Goal: Task Accomplishment & Management: Manage account settings

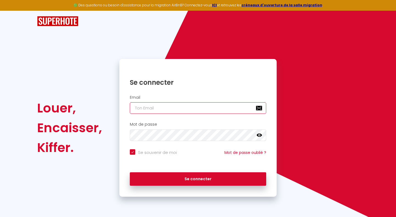
type input "[EMAIL_ADDRESS][DOMAIN_NAME]"
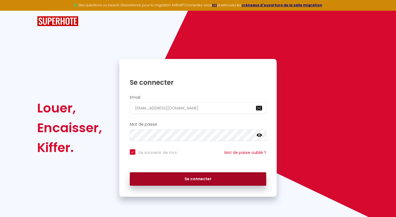
click at [207, 177] on button "Se connecter" at bounding box center [198, 180] width 136 height 14
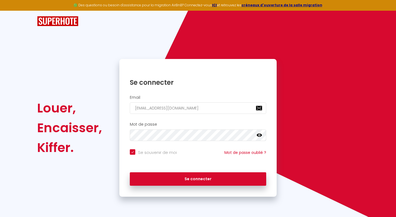
checkbox input "true"
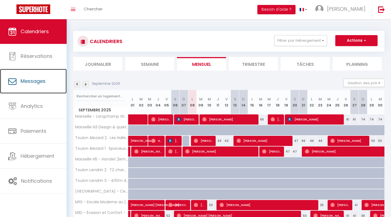
click at [34, 79] on span "Messages" at bounding box center [33, 81] width 25 height 7
select select "message"
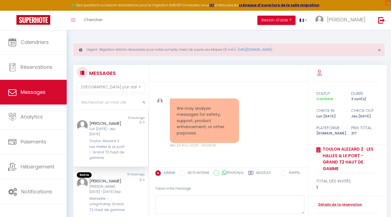
scroll to position [1789, 0]
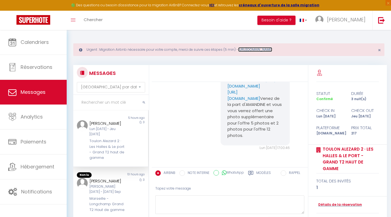
click at [273, 49] on link "[URL][DOMAIN_NAME]" at bounding box center [255, 49] width 34 height 5
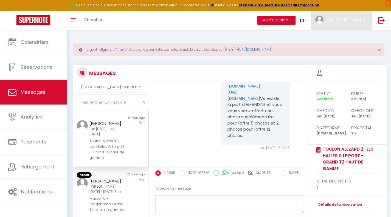
click at [351, 22] on span "[PERSON_NAME]" at bounding box center [346, 19] width 38 height 7
click at [349, 37] on link "Paramètres" at bounding box center [350, 38] width 41 height 9
select select "fr"
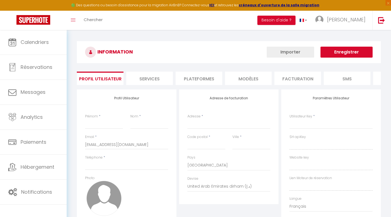
type input "[PERSON_NAME]"
type input "0698250531"
type input "15 ALLEE [PERSON_NAME]"
type input "92100"
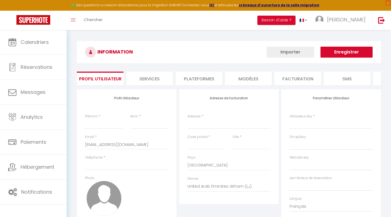
type input "BOULOGNE BILLANCOURT"
select select "28"
type input "BXhtRFWhRa5zTCCrahOzaz0Ak"
type input "DxIl9TCSDwcaki8G5tgKCT2gi"
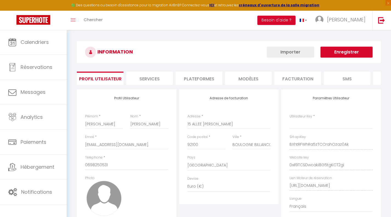
select select "fr"
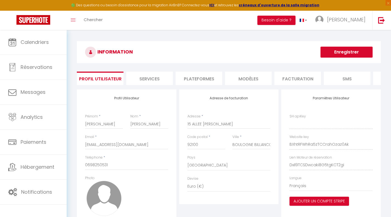
type input "BXhtRFWhRa5zTCCrahOzaz0Ak"
type input "DxIl9TCSDwcaki8G5tgKCT2gi"
type input "[URL][DOMAIN_NAME]"
click at [196, 81] on li "Plateformes" at bounding box center [199, 78] width 47 height 13
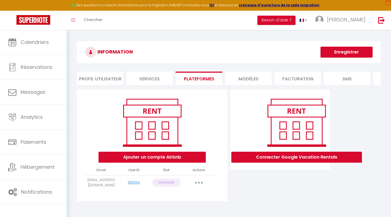
click at [197, 187] on button "button" at bounding box center [198, 183] width 15 height 9
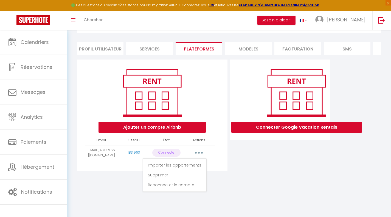
scroll to position [29, 0]
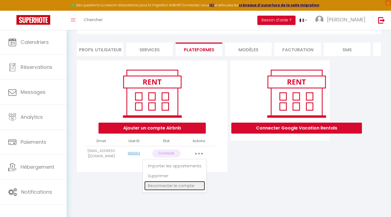
click at [187, 190] on link "Reconnecter le compte" at bounding box center [174, 185] width 61 height 9
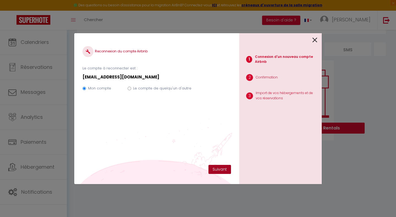
click at [217, 169] on button "Suivant" at bounding box center [219, 169] width 23 height 9
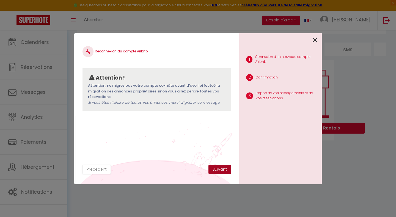
click at [221, 170] on button "Suivant" at bounding box center [219, 169] width 23 height 9
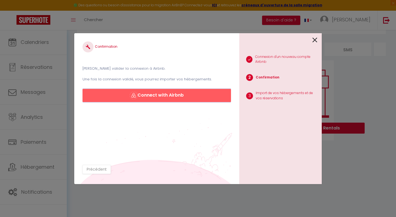
click at [168, 96] on button "Connect with Airbnb" at bounding box center [156, 95] width 148 height 13
click at [183, 96] on button "Connect with Airbnb" at bounding box center [156, 95] width 148 height 13
click at [43, 44] on div "Confirmation [PERSON_NAME] valider la connexion à Airbnb. Une fois la connexion…" at bounding box center [198, 108] width 396 height 217
click at [317, 40] on icon at bounding box center [314, 40] width 5 height 8
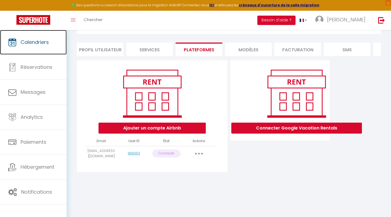
click at [38, 47] on link "Calendriers" at bounding box center [33, 42] width 67 height 25
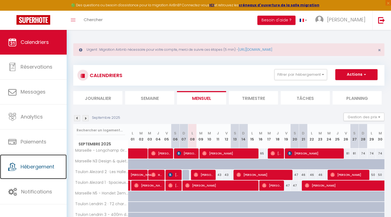
click at [40, 164] on span "Hébergement" at bounding box center [38, 166] width 34 height 7
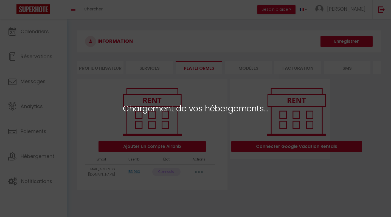
click at [227, 91] on div "Chargement de vos hébergements..." at bounding box center [195, 108] width 391 height 217
click at [246, 88] on div "Chargement de vos hébergements..." at bounding box center [195, 108] width 391 height 217
click at [254, 101] on div "Chargement de vos hébergements..." at bounding box center [195, 108] width 391 height 217
select select "55934"
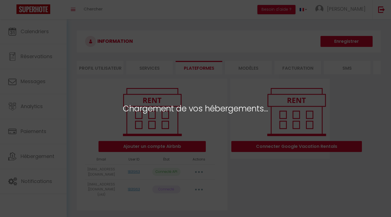
select select "41956"
select select
select select "38080"
select select "38081"
select select "42645"
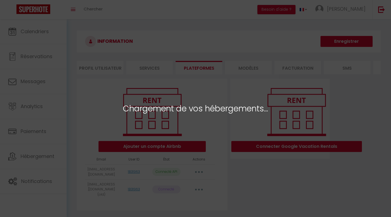
select select "38082"
select select "45829"
select select "38083"
select select "53284"
select select "53285"
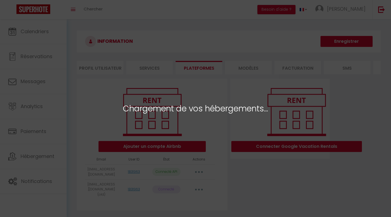
select select "69713"
